Goal: Browse casually

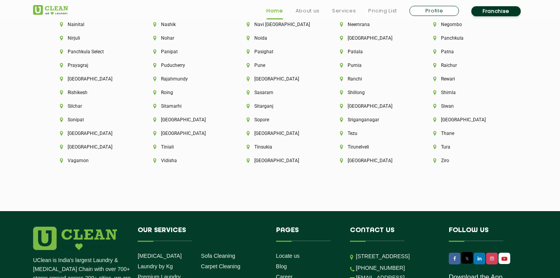
scroll to position [2210, 0]
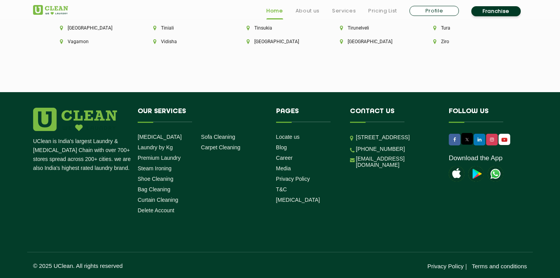
click at [456, 173] on img at bounding box center [457, 174] width 16 height 16
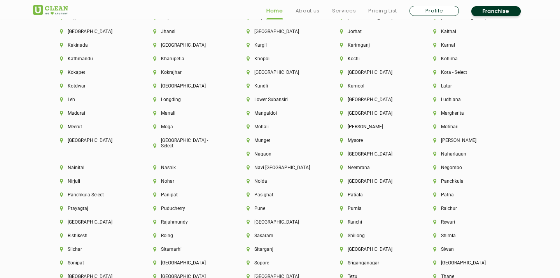
scroll to position [2210, 0]
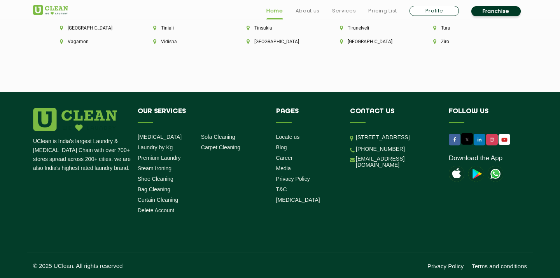
click at [475, 175] on img at bounding box center [476, 174] width 16 height 16
click at [494, 173] on img at bounding box center [495, 174] width 16 height 16
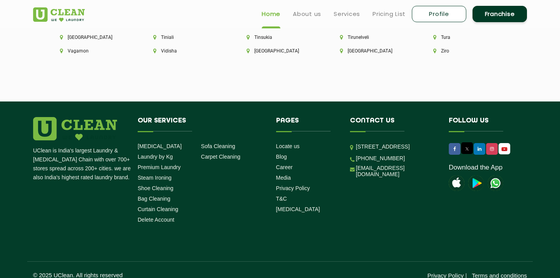
scroll to position [2195, 0]
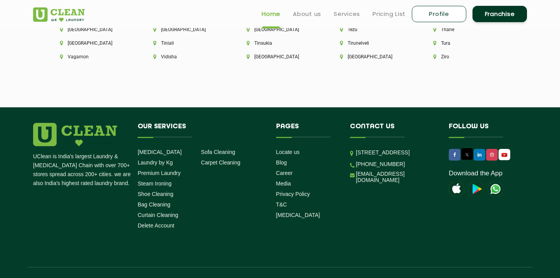
click at [456, 190] on img at bounding box center [457, 189] width 16 height 16
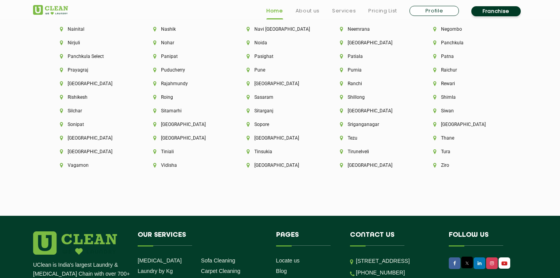
scroll to position [2210, 0]
